Goal: Information Seeking & Learning: Learn about a topic

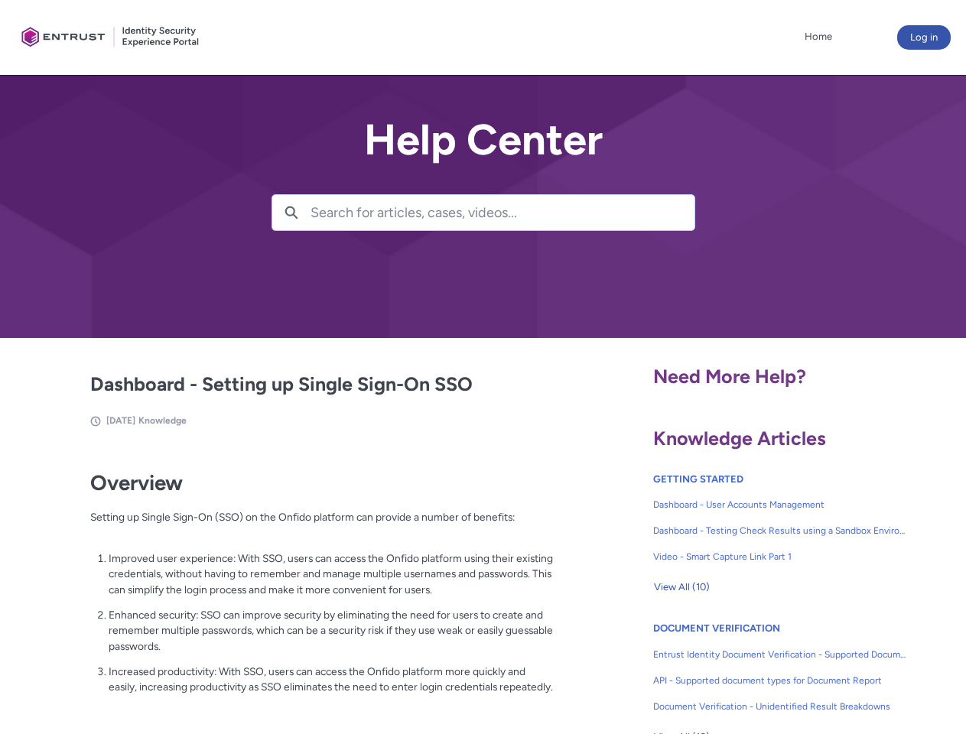
click at [291, 213] on lightning-primitive-icon "button" at bounding box center [292, 211] width 14 height 11
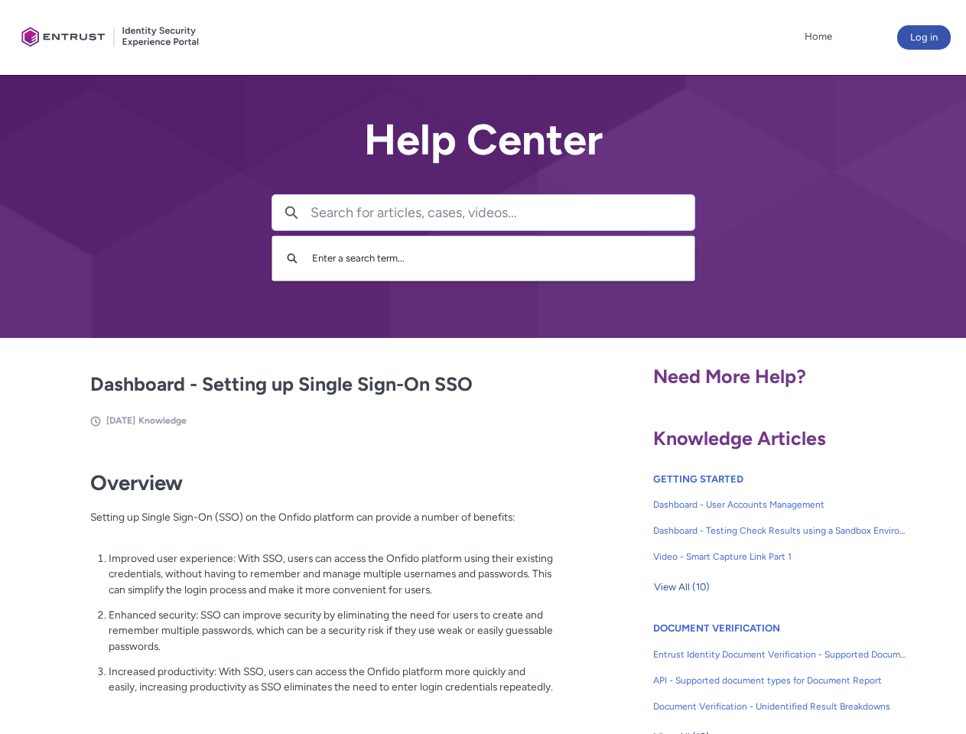
click at [293, 585] on p "Improved user experience: With SSO, users can access the Onfido platform using …" at bounding box center [331, 574] width 445 height 47
click at [682, 588] on span "View All (10)" at bounding box center [682, 587] width 56 height 23
click at [739, 669] on link "API - Supported document types for Document Report" at bounding box center [780, 681] width 254 height 26
